Goal: Find specific page/section: Find specific page/section

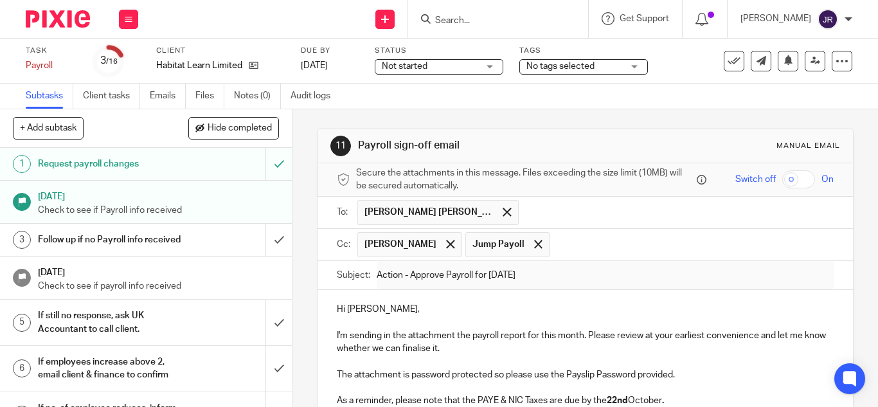
click at [481, 30] on div at bounding box center [498, 19] width 180 height 38
click at [461, 19] on input "Search" at bounding box center [492, 21] width 116 height 12
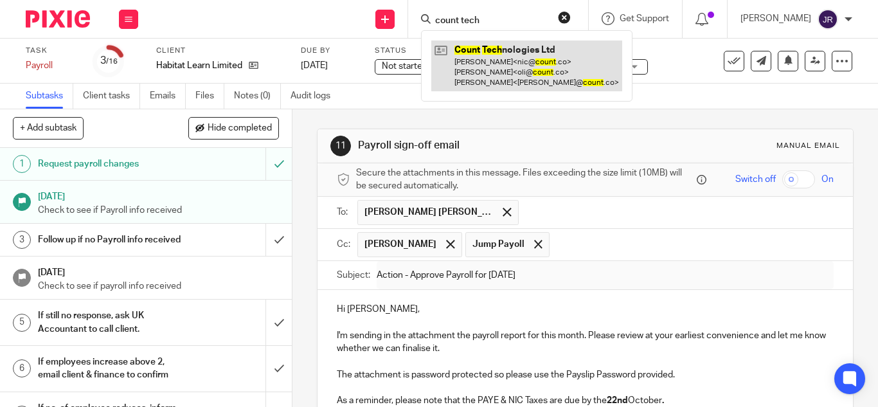
type input "count tech"
click at [481, 66] on link at bounding box center [526, 65] width 191 height 51
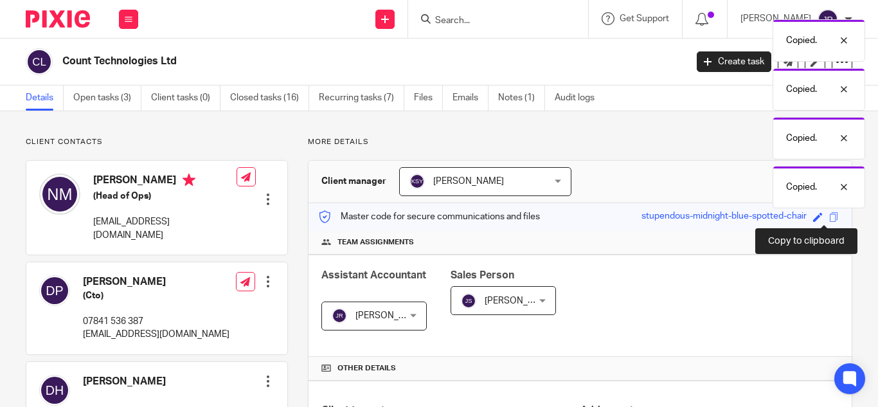
click at [829, 219] on span at bounding box center [834, 217] width 10 height 10
click at [818, 217] on div "Copied." at bounding box center [819, 236] width 93 height 42
